Goal: Communication & Community: Ask a question

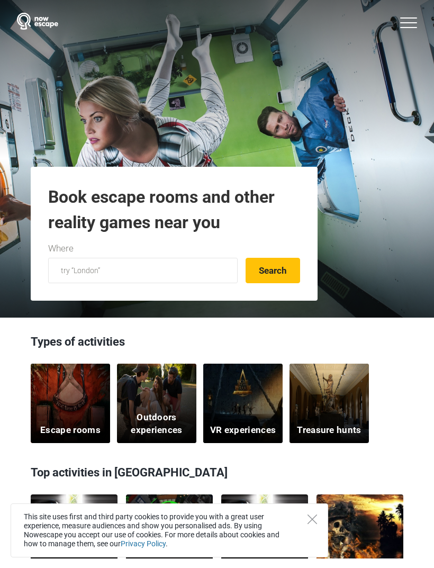
click at [408, 25] on icon at bounding box center [408, 22] width 17 height 11
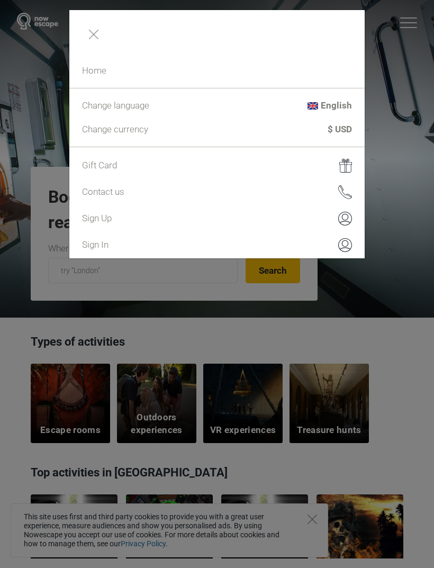
click at [343, 197] on img at bounding box center [345, 192] width 14 height 14
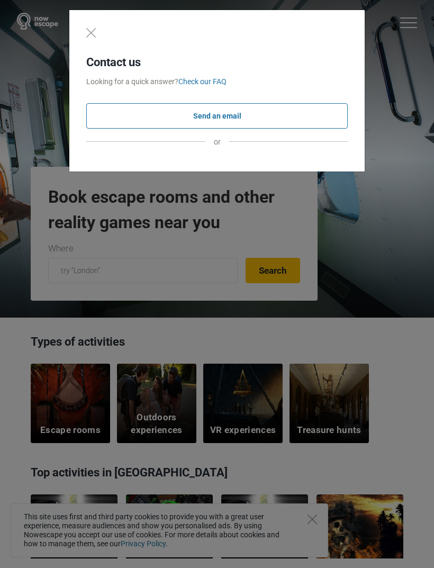
click at [227, 150] on div "Contact us Looking for a quick answer? Check our FAQ Send an email or" at bounding box center [216, 90] width 295 height 161
click at [219, 147] on span "or" at bounding box center [217, 141] width 24 height 17
click at [205, 86] on link "Check our FAQ" at bounding box center [202, 81] width 48 height 8
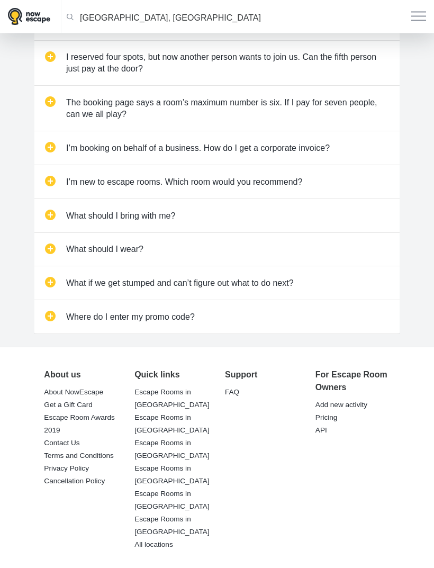
scroll to position [466, 0]
click at [62, 400] on link "Get a Gift Card" at bounding box center [68, 404] width 48 height 15
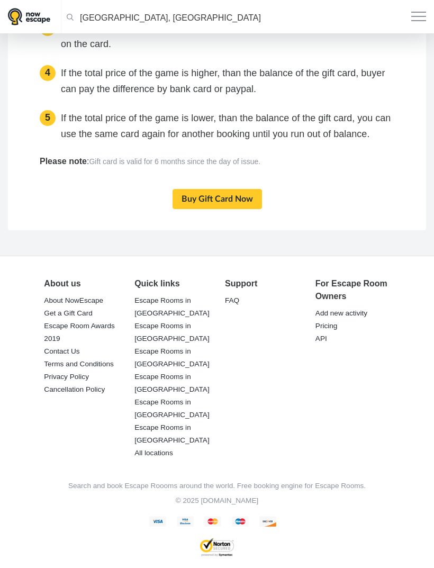
scroll to position [2229, 0]
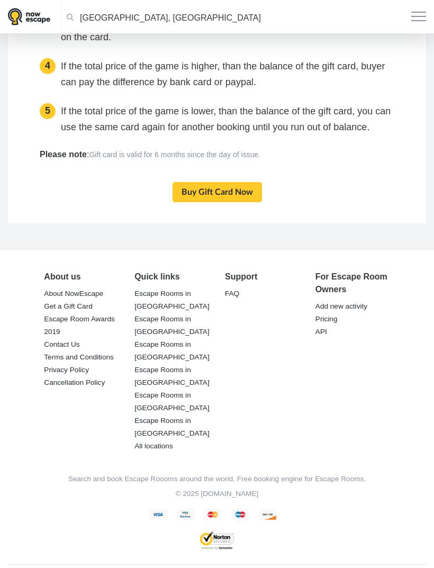
click at [232, 294] on link "FAQ" at bounding box center [232, 293] width 14 height 15
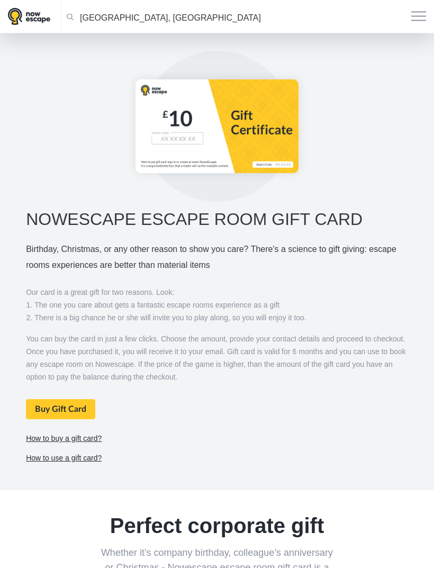
scroll to position [0, 0]
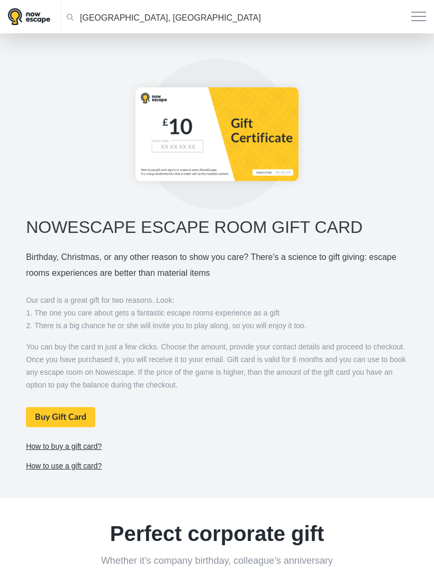
click at [416, 20] on span "button" at bounding box center [418, 20] width 15 height 1
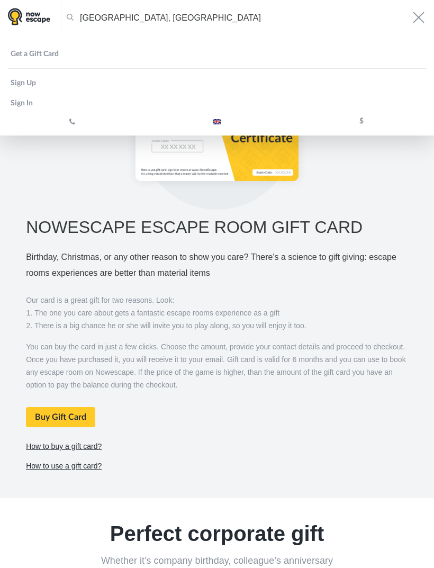
click at [71, 202] on div at bounding box center [217, 134] width 398 height 151
click at [43, 180] on div at bounding box center [217, 134] width 398 height 151
click at [413, 26] on div "London, United Kingdom Clear all London, United Kingdom 17.09.2025 Search Toggl…" at bounding box center [217, 16] width 418 height 33
click at [415, 16] on button "Toggle navigation" at bounding box center [418, 17] width 15 height 10
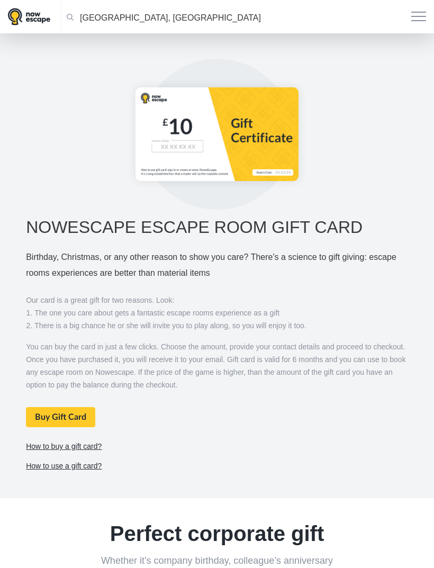
click at [19, 25] on img at bounding box center [29, 16] width 42 height 17
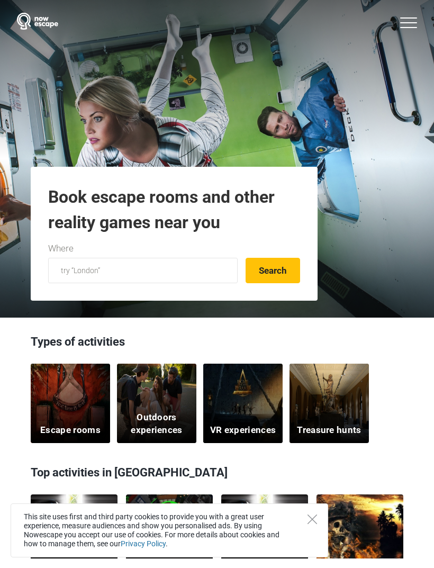
click at [403, 24] on icon at bounding box center [408, 22] width 17 height 11
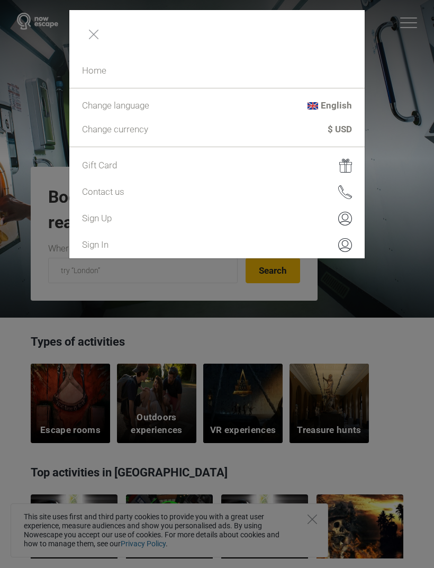
click at [104, 194] on link "Contact us" at bounding box center [216, 192] width 295 height 26
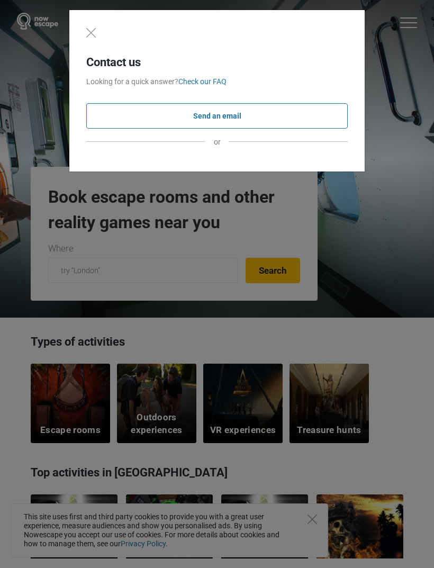
click at [278, 118] on button "Send an email" at bounding box center [216, 115] width 261 height 25
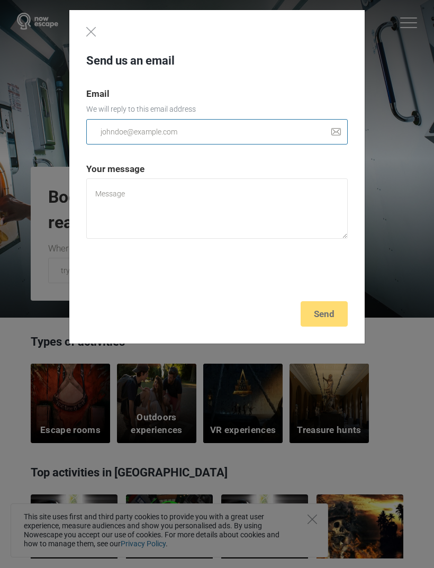
click at [113, 138] on input "email" at bounding box center [216, 131] width 261 height 25
type input "nigelw@hotmail.com"
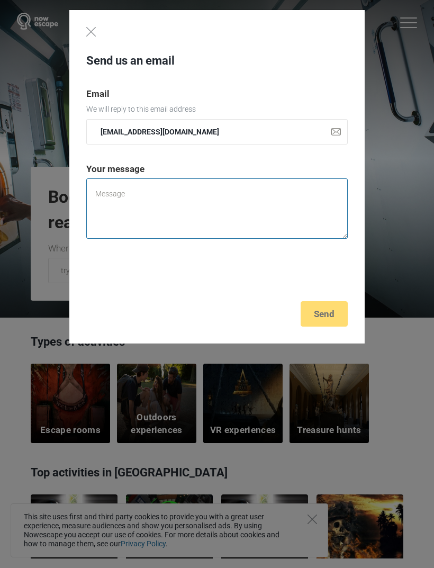
click at [110, 191] on textarea at bounding box center [216, 208] width 261 height 60
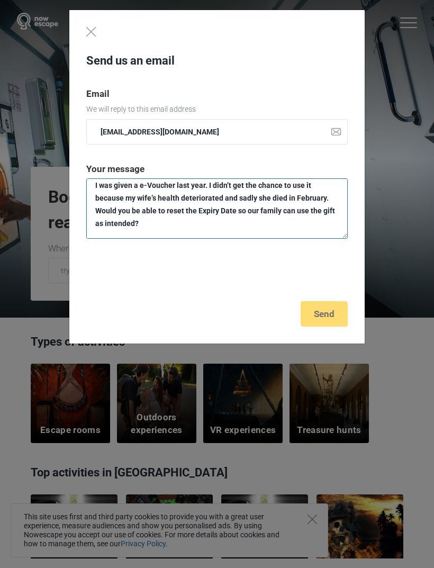
scroll to position [36, 0]
click at [154, 222] on textarea "Dear Now Escape, I was given a e-Voucher last year. I didn’t get the chance to …" at bounding box center [216, 208] width 261 height 60
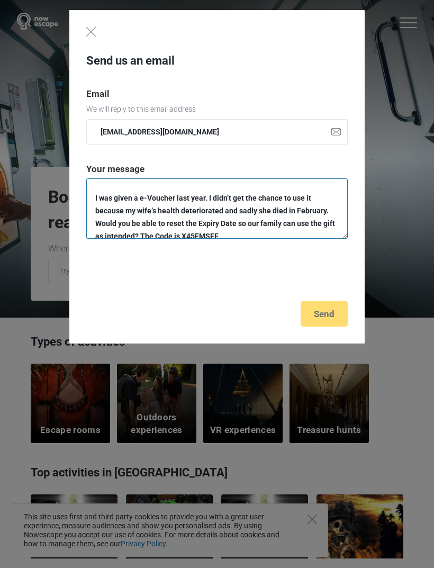
scroll to position [24, 0]
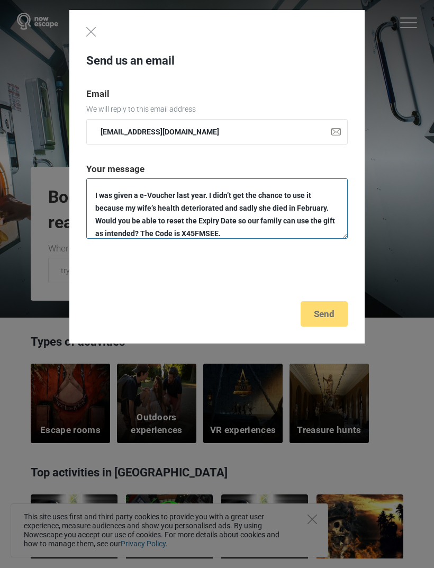
click at [181, 221] on textarea "Dear Now Escape, I was given a e-Voucher last year. I didn’t get the chance to …" at bounding box center [216, 208] width 261 height 60
click at [233, 221] on textarea "Dear Now Escape, I was given a e-Voucher last year. I didn’t get the chance to …" at bounding box center [216, 208] width 261 height 60
click at [301, 235] on textarea "Dear Now Escape, I was given a e-Voucher last year. I didn’t get the chance to …" at bounding box center [216, 208] width 261 height 60
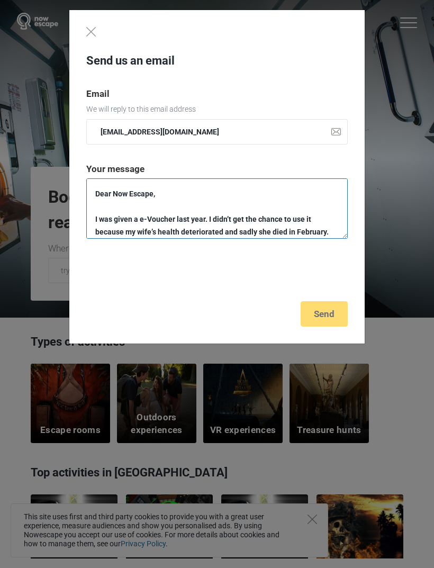
scroll to position [0, 0]
click at [97, 193] on textarea "Dear Now Escape, I was given a e-Voucher last year. I didn’t get the chance to …" at bounding box center [216, 208] width 261 height 60
click at [95, 193] on textarea "Dear Now Escape, I was given a e-Voucher last year. I didn’t get the chance to …" at bounding box center [216, 208] width 261 height 60
click at [103, 195] on textarea "Dear Now Escape, I was given a e-Voucher last year. I didn’t get the chance to …" at bounding box center [216, 208] width 261 height 60
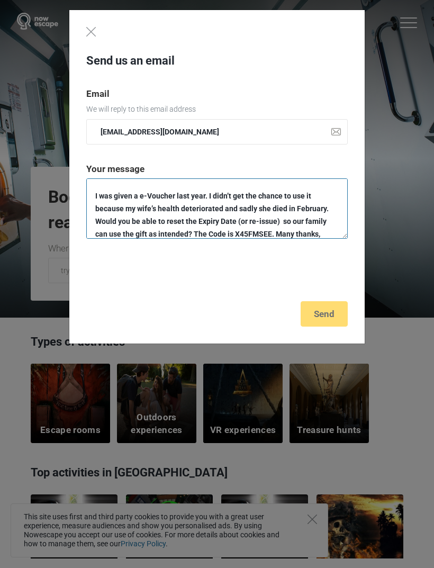
scroll to position [59, 0]
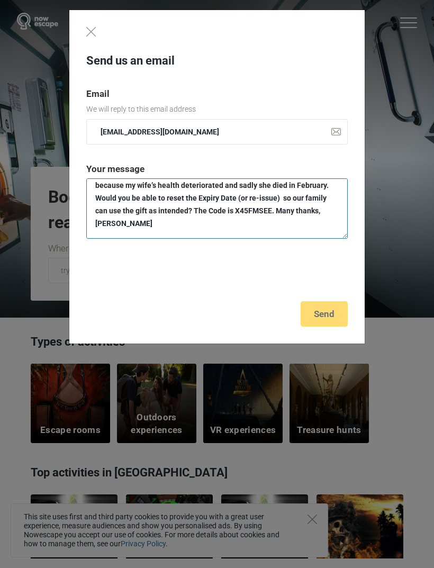
type textarea "Dear Now Escape, I was given a e-Voucher last year. I didn’t get the chance to …"
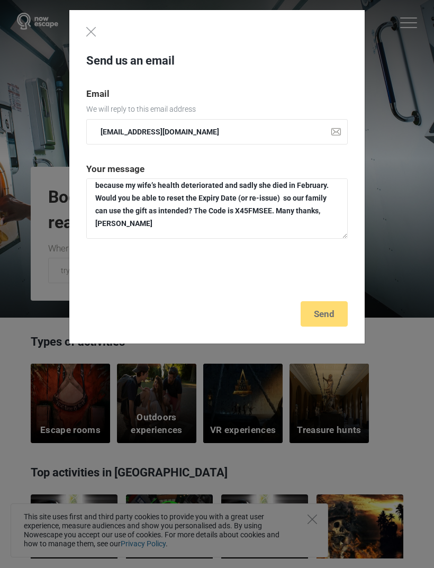
click at [333, 312] on div "Send us an email Email We will reply to this email address nigelw@hotmail.com Y…" at bounding box center [216, 177] width 295 height 334
click at [331, 315] on div "Send us an email Email We will reply to this email address nigelw@hotmail.com Y…" at bounding box center [216, 177] width 295 height 334
click at [327, 314] on div "Send us an email Email We will reply to this email address nigelw@hotmail.com Y…" at bounding box center [216, 177] width 295 height 334
click at [326, 312] on div "Send us an email Email We will reply to this email address nigelw@hotmail.com Y…" at bounding box center [216, 177] width 295 height 334
click at [325, 318] on div "Send us an email Email We will reply to this email address nigelw@hotmail.com Y…" at bounding box center [216, 177] width 295 height 334
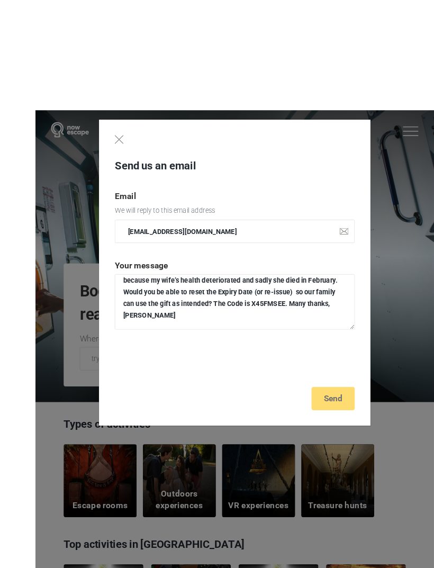
scroll to position [4, 0]
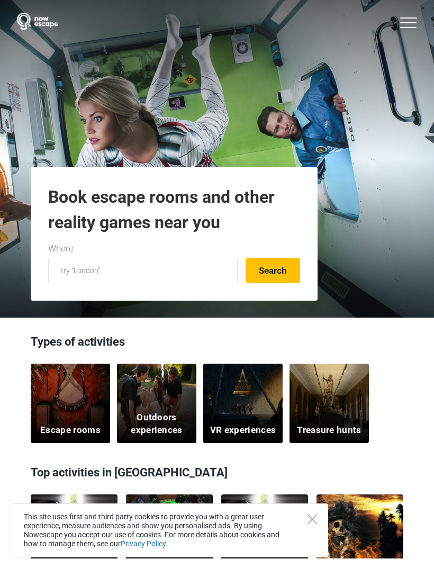
scroll to position [4, 0]
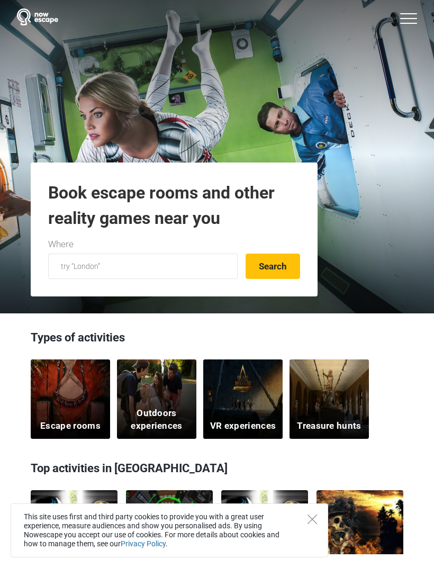
click at [32, 25] on img at bounding box center [37, 16] width 41 height 17
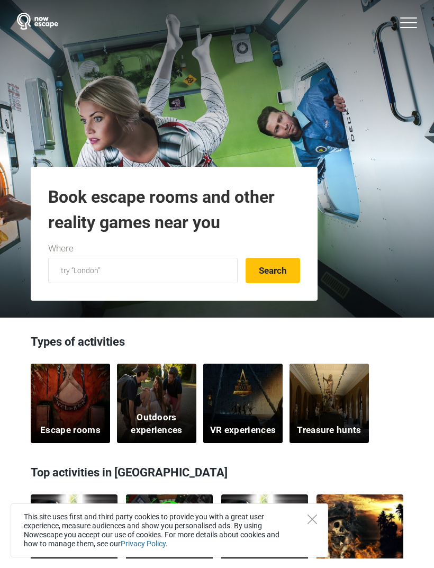
click at [404, 19] on icon at bounding box center [408, 22] width 17 height 11
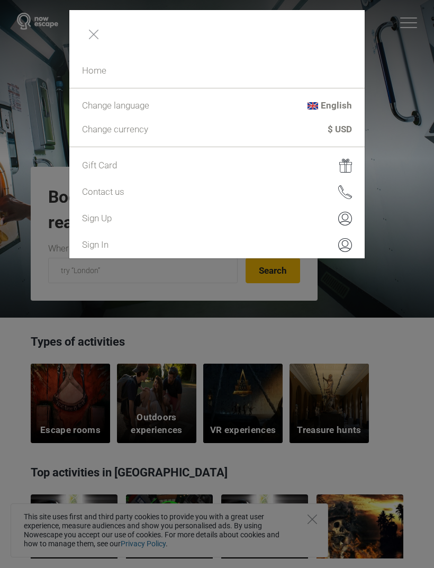
click at [104, 188] on link "Contact us" at bounding box center [216, 192] width 295 height 26
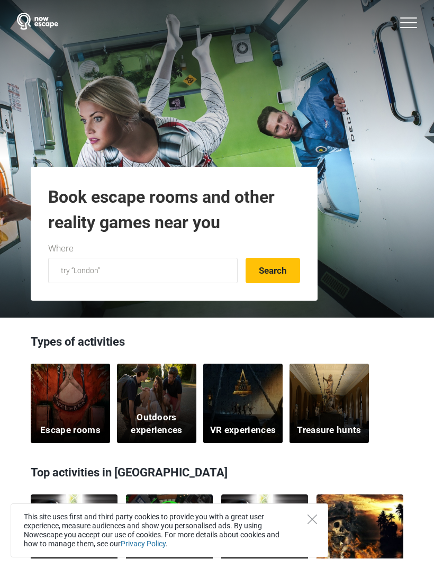
click at [411, 23] on icon at bounding box center [408, 22] width 17 height 11
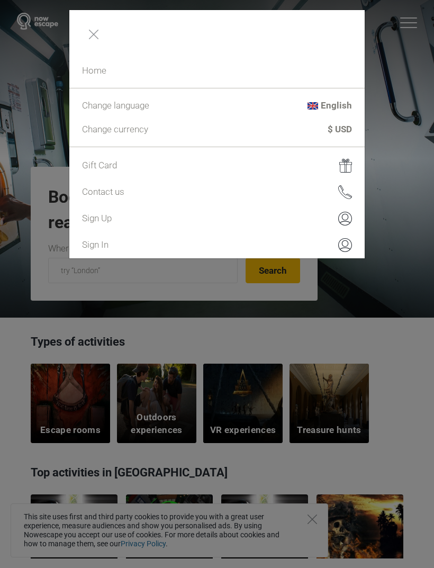
click at [93, 194] on link "Contact us" at bounding box center [216, 192] width 295 height 26
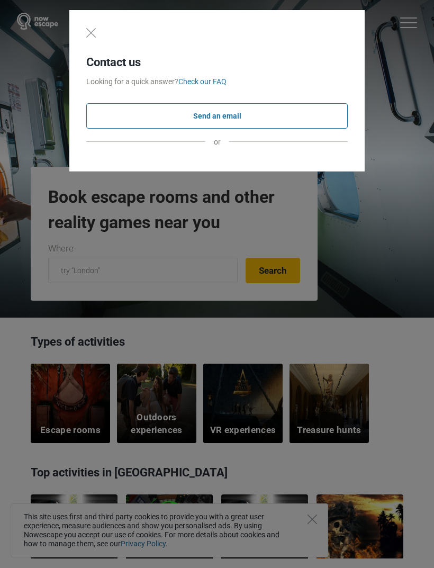
click at [171, 118] on button "Send an email" at bounding box center [216, 115] width 261 height 25
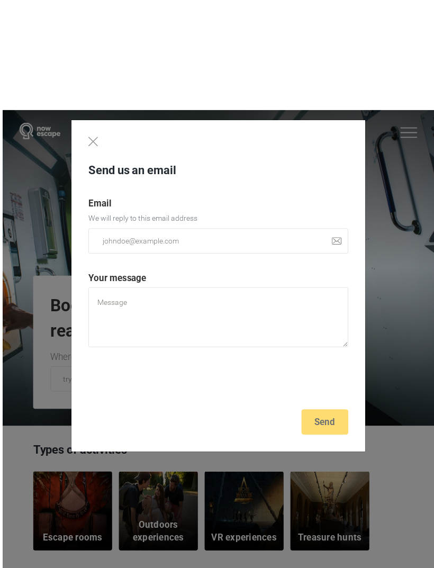
scroll to position [2, 0]
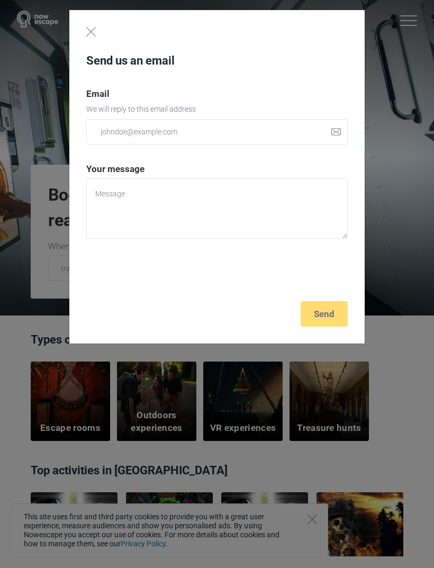
click at [92, 31] on img "Close" at bounding box center [91, 32] width 10 height 10
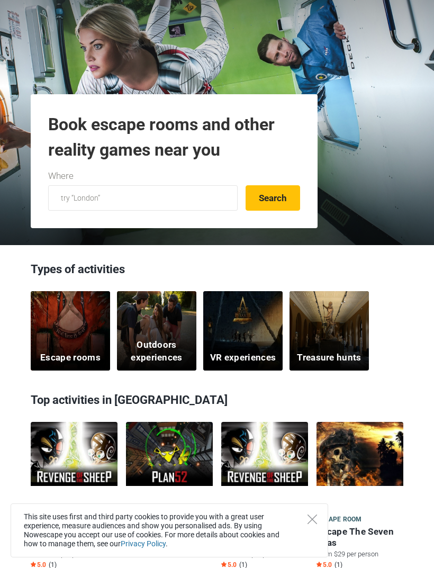
scroll to position [83, 0]
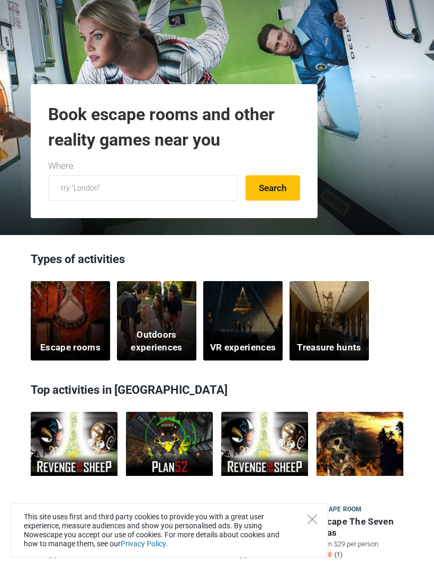
click at [150, 548] on link "Privacy Policy" at bounding box center [143, 543] width 45 height 8
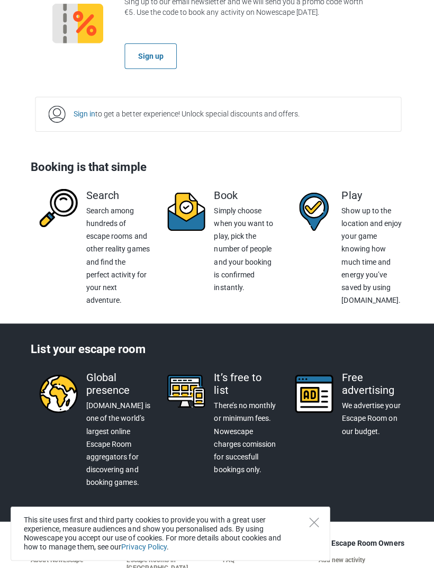
scroll to position [1911, 0]
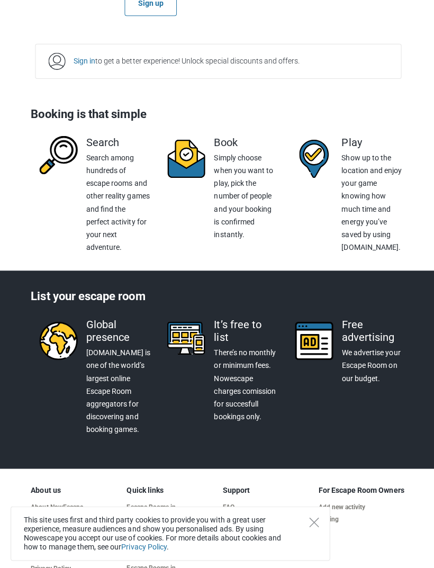
click at [311, 524] on icon "Close" at bounding box center [312, 519] width 10 height 10
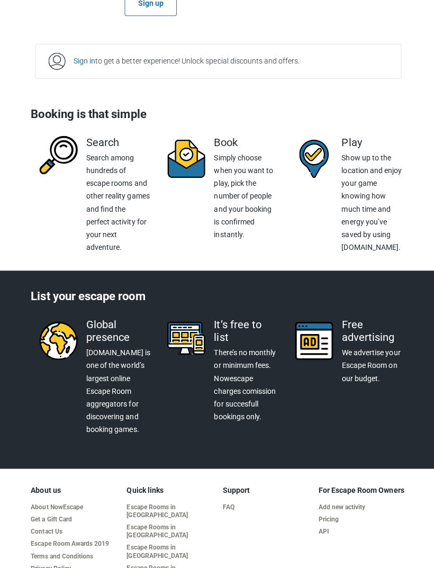
click at [47, 524] on link "Contact Us" at bounding box center [74, 528] width 87 height 8
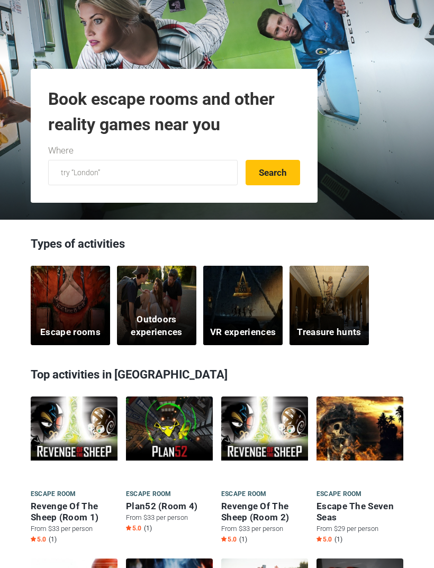
scroll to position [0, 0]
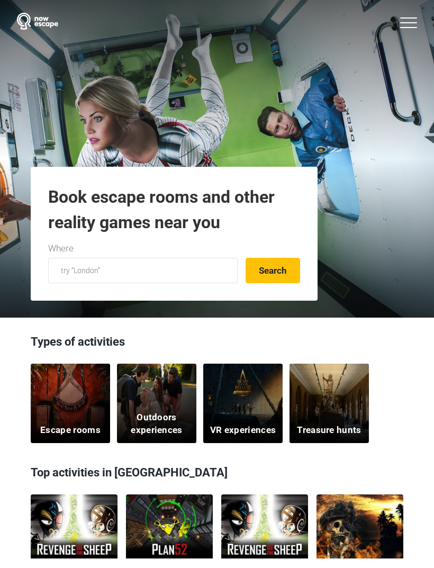
click at [406, 26] on icon at bounding box center [408, 22] width 17 height 11
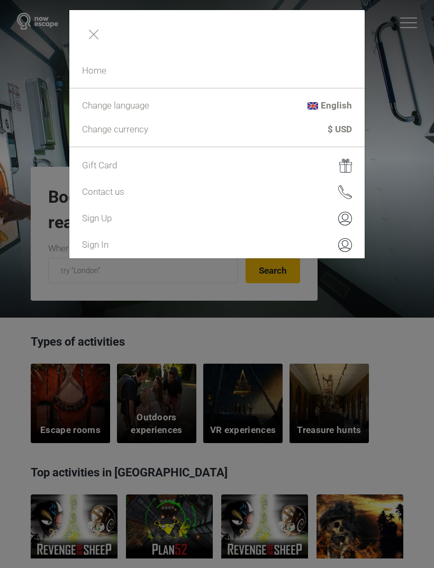
click at [158, 194] on link "Contact us" at bounding box center [216, 192] width 295 height 26
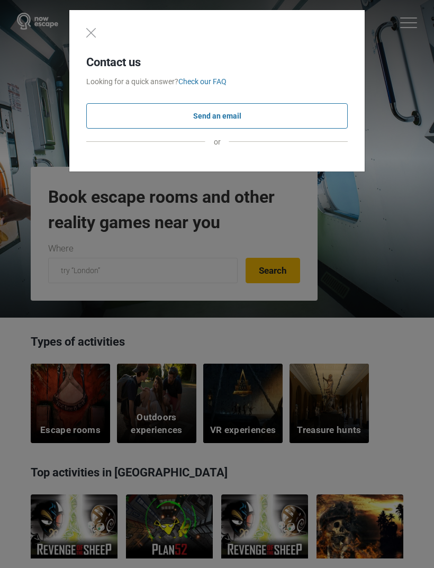
click at [189, 122] on button "Send an email" at bounding box center [216, 115] width 261 height 25
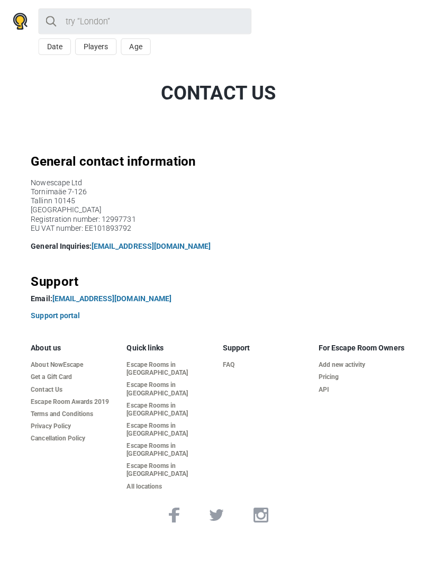
click at [45, 317] on link "Support portal" at bounding box center [55, 313] width 49 height 8
click at [92, 293] on link "[EMAIL_ADDRESS][DOMAIN_NAME]" at bounding box center [111, 297] width 118 height 8
